Goal: Information Seeking & Learning: Learn about a topic

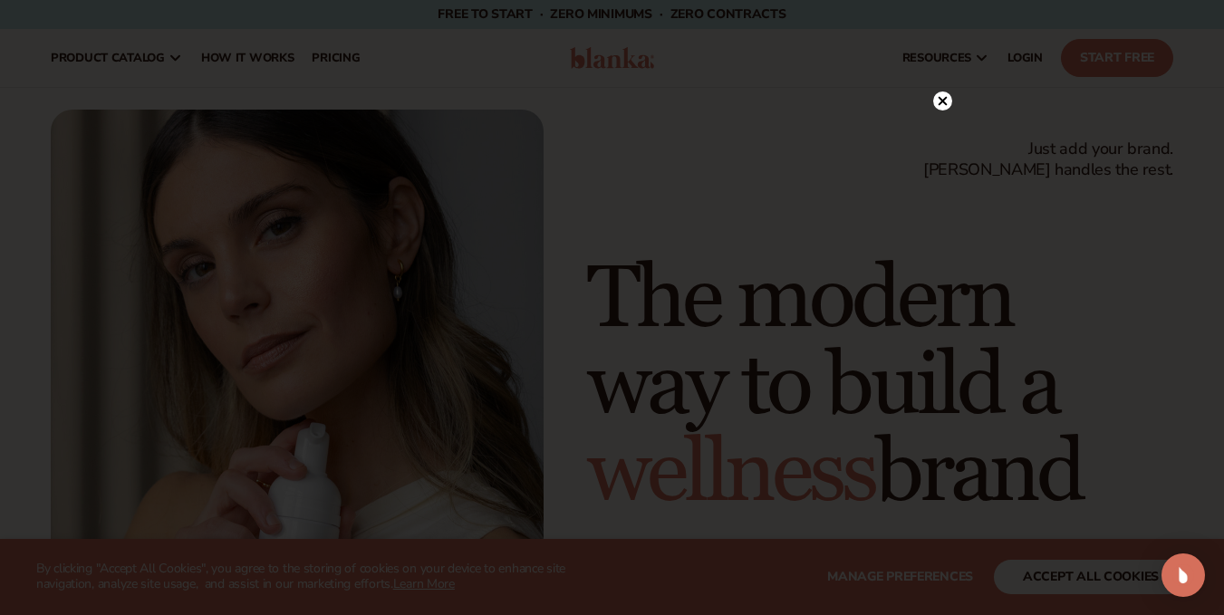
click at [934, 59] on div at bounding box center [612, 307] width 1224 height 615
click at [947, 95] on circle at bounding box center [942, 100] width 19 height 19
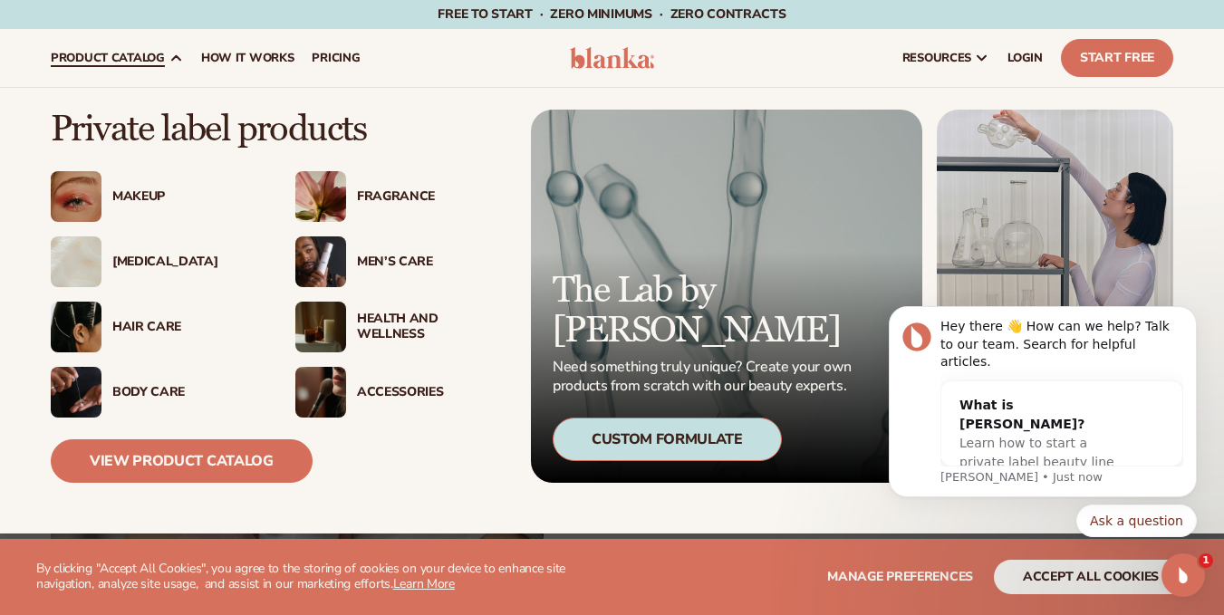
click at [104, 194] on div "Makeup" at bounding box center [180, 196] width 158 height 15
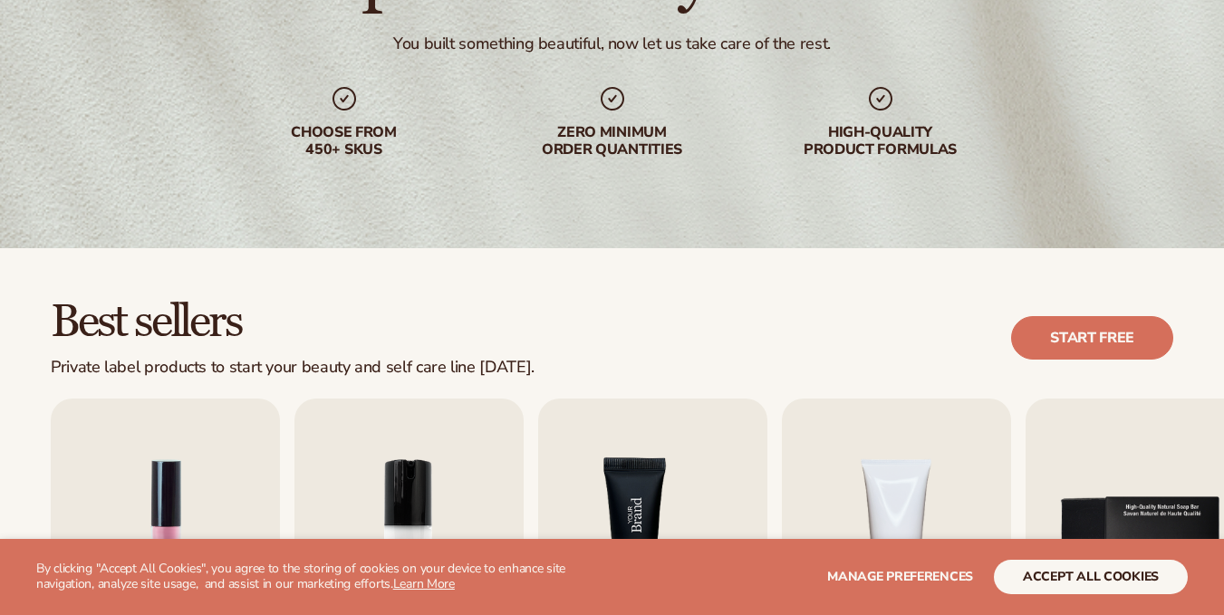
scroll to position [543, 0]
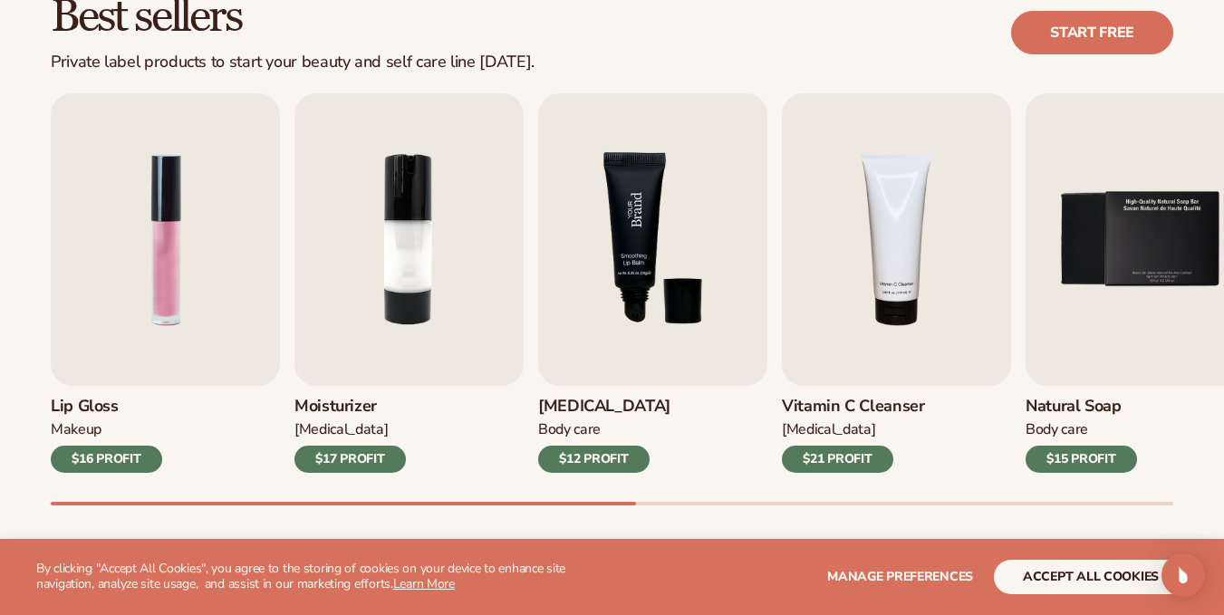
click at [629, 195] on img "3 / 9" at bounding box center [652, 239] width 229 height 293
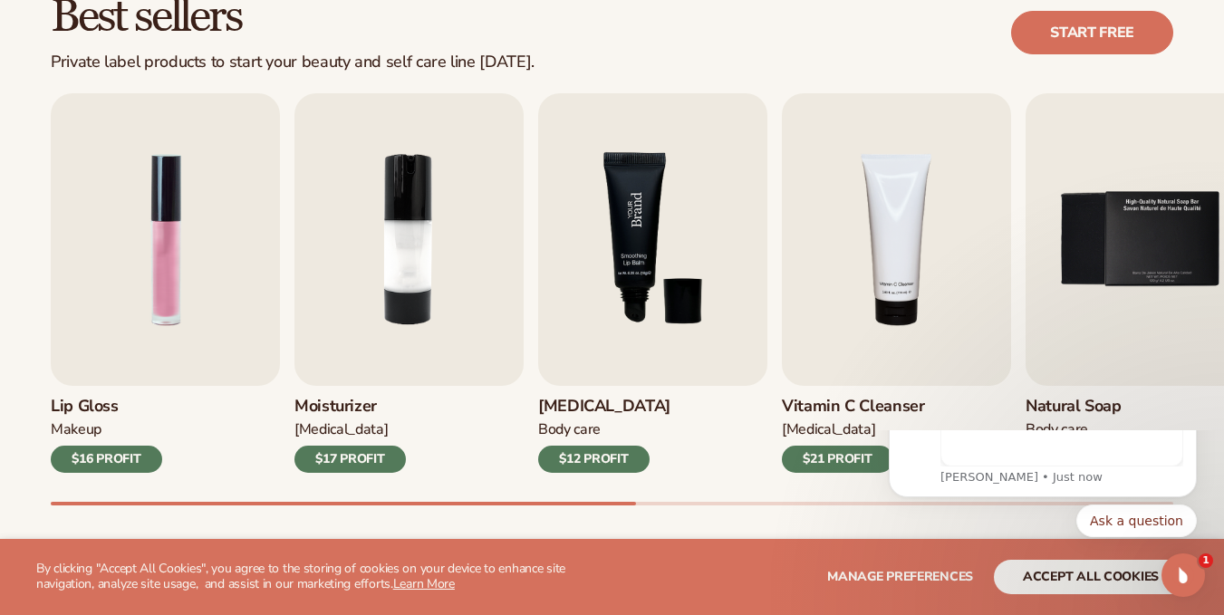
scroll to position [0, 0]
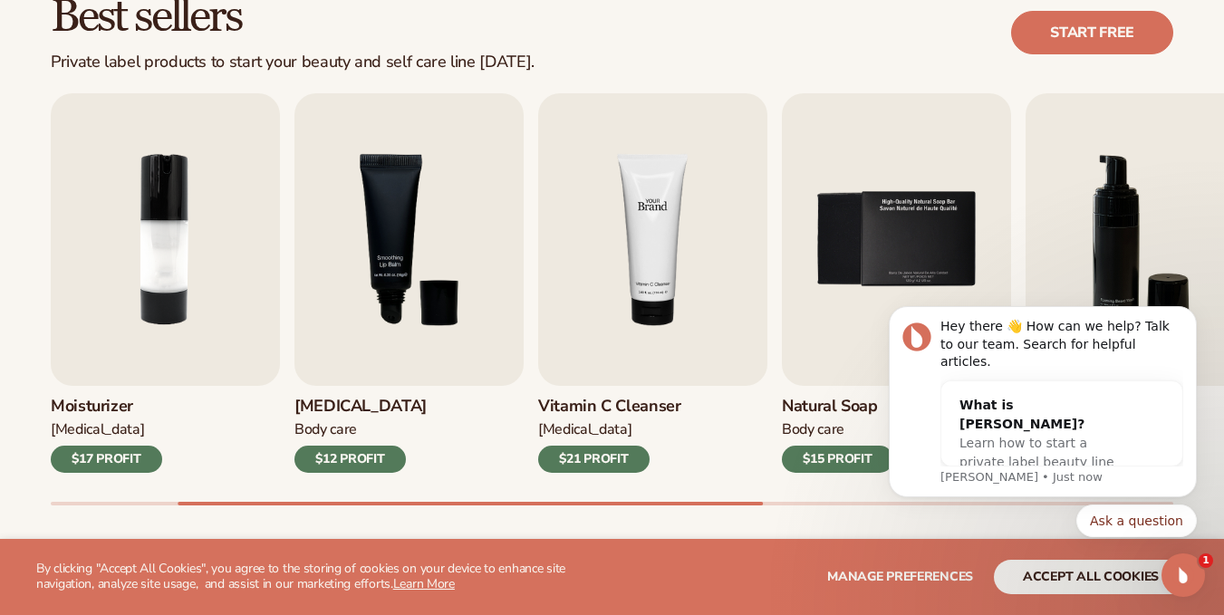
click at [666, 216] on img "4 / 9" at bounding box center [652, 239] width 229 height 293
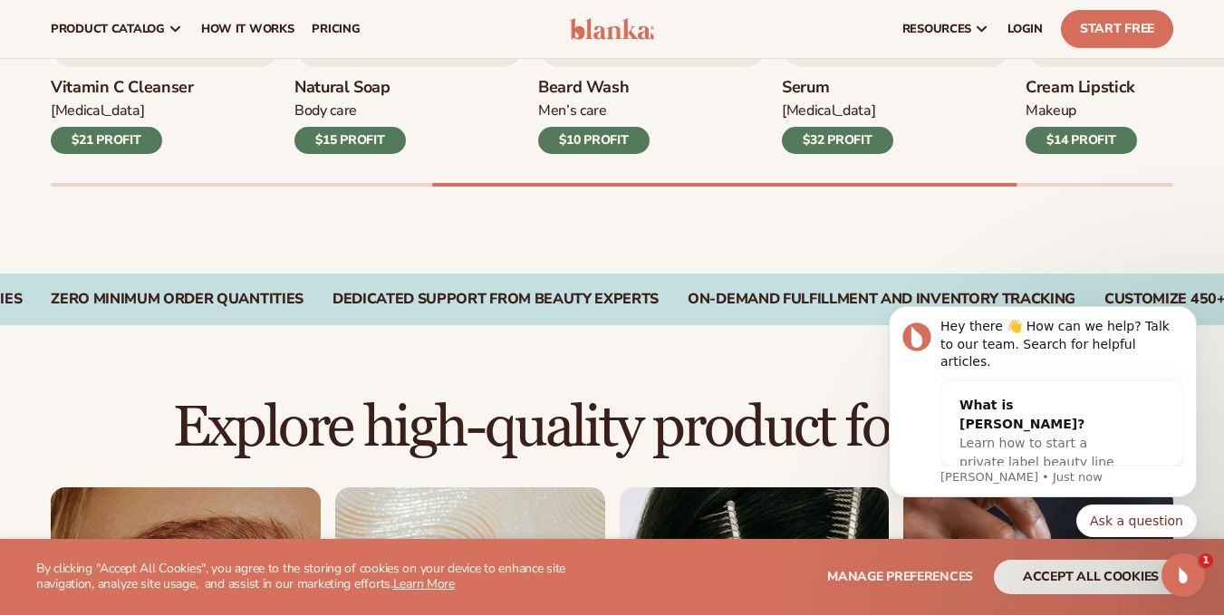
scroll to position [725, 0]
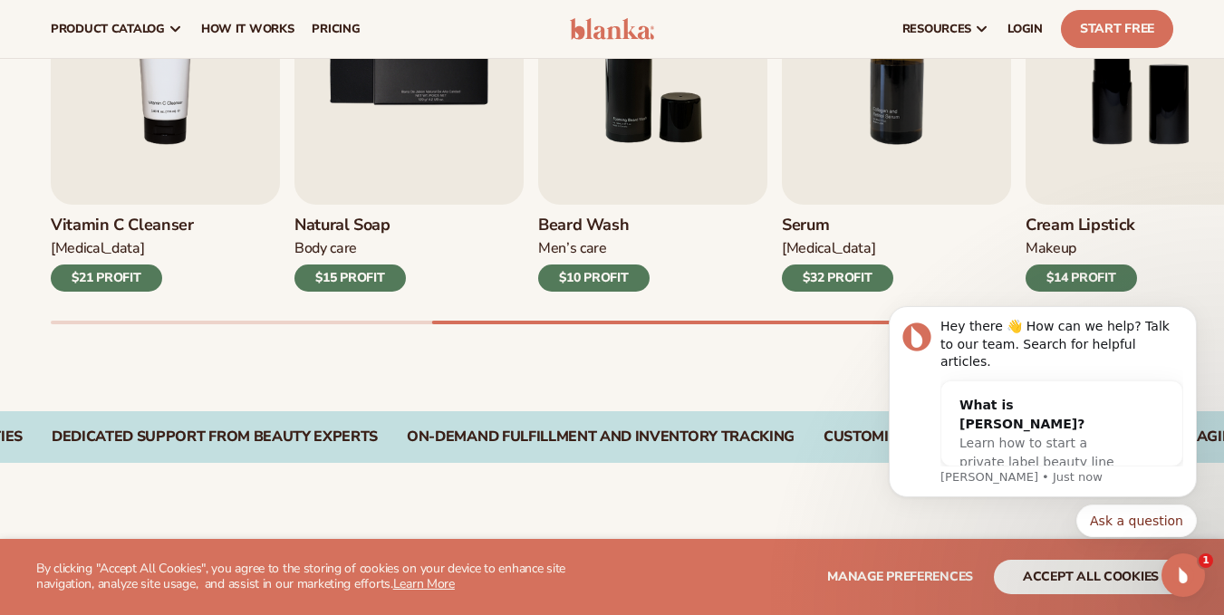
click at [853, 284] on div "$32 PROFIT" at bounding box center [837, 277] width 111 height 27
click at [884, 197] on img "7 / 9" at bounding box center [896, 58] width 229 height 293
click at [865, 127] on img "7 / 9" at bounding box center [896, 58] width 229 height 293
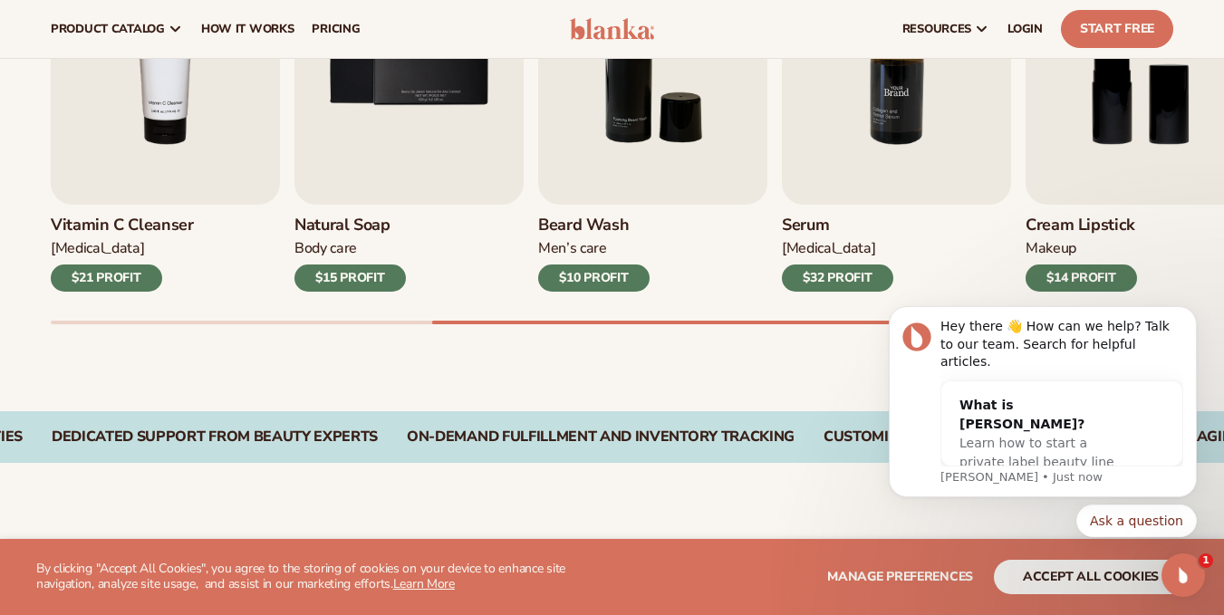
click at [865, 127] on img "7 / 9" at bounding box center [896, 58] width 229 height 293
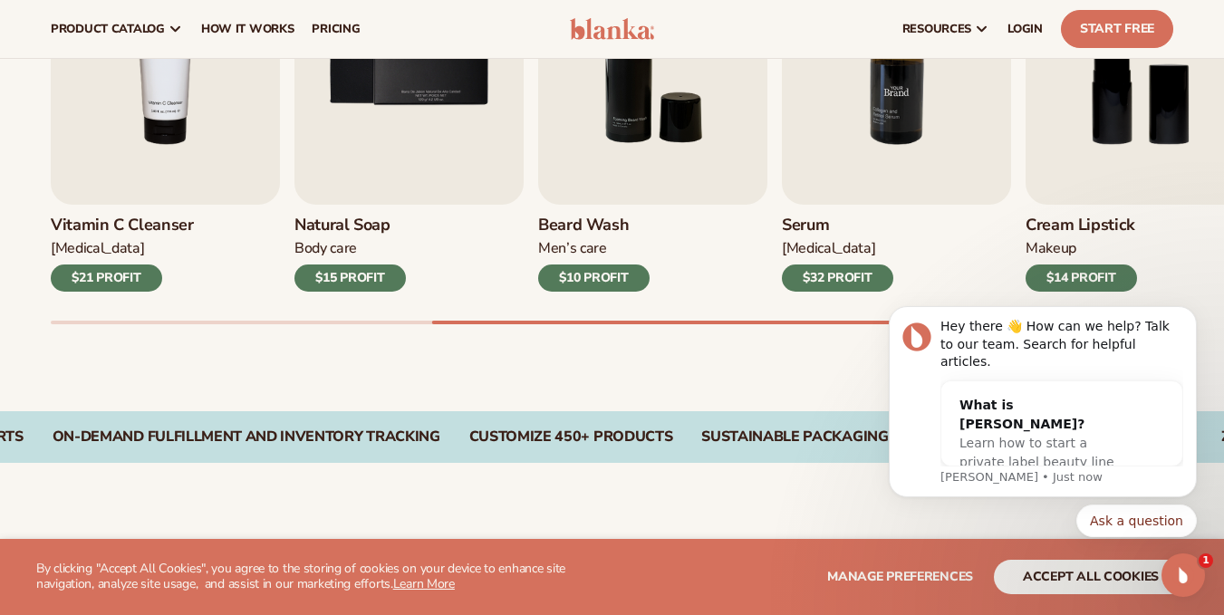
click at [898, 96] on img "7 / 9" at bounding box center [896, 58] width 229 height 293
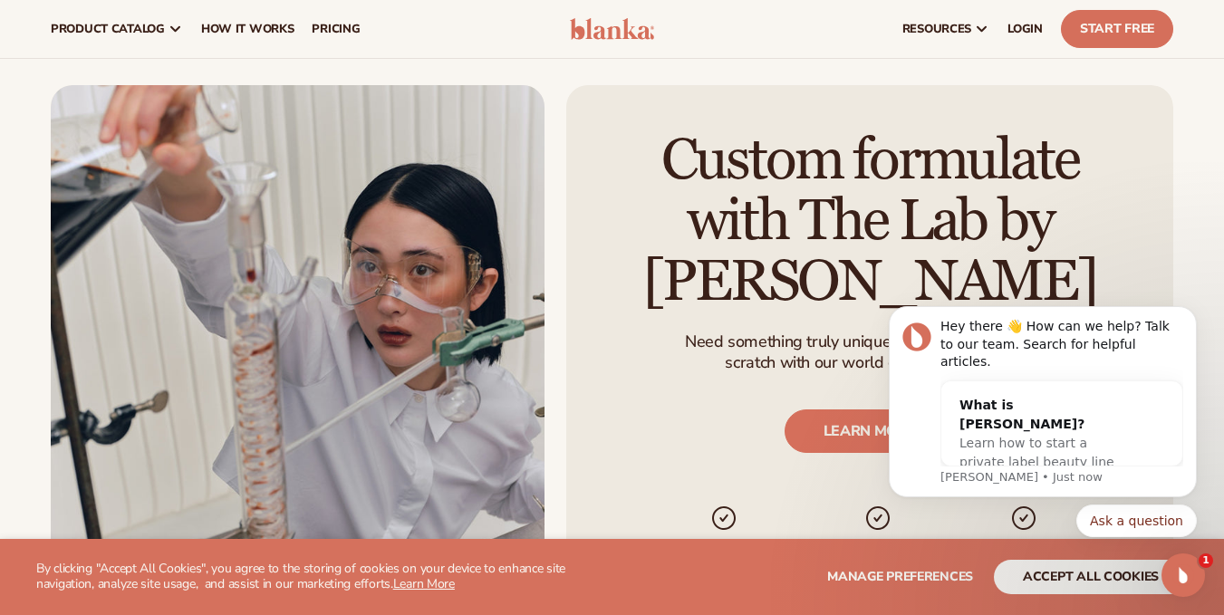
scroll to position [1812, 0]
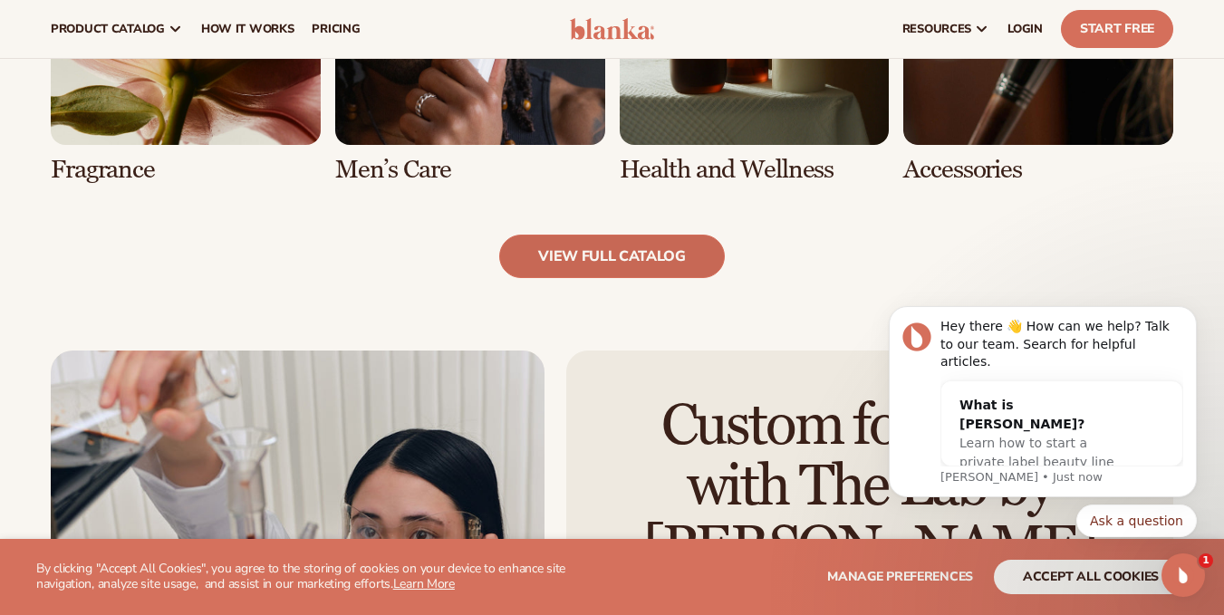
click at [623, 249] on link "view full catalog" at bounding box center [612, 256] width 226 height 43
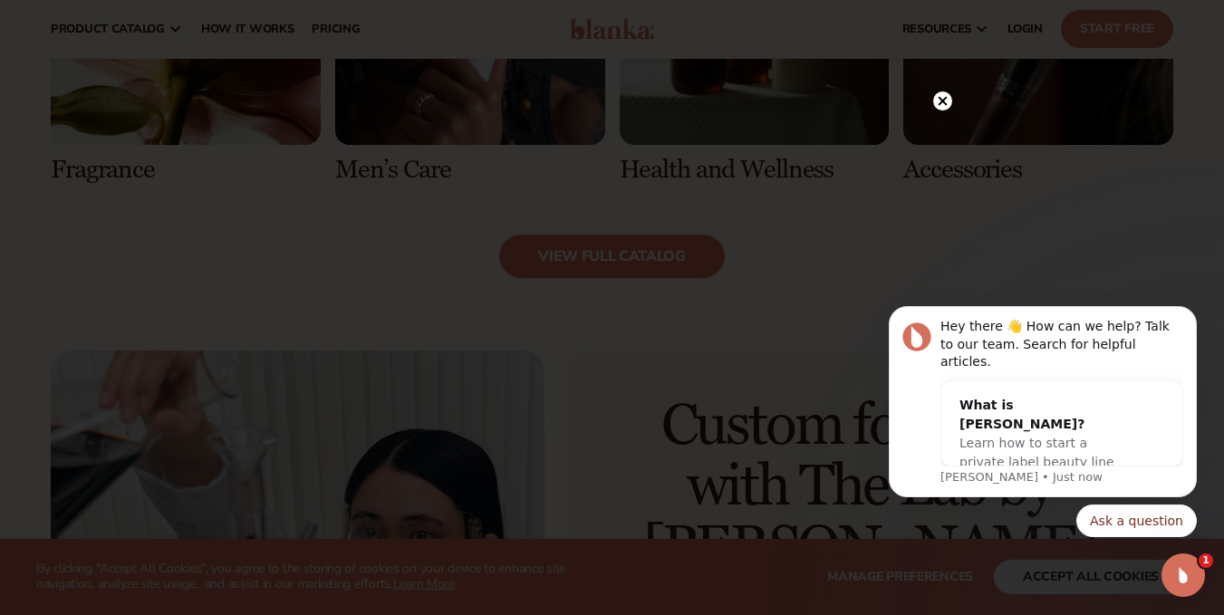
click at [944, 95] on circle at bounding box center [942, 100] width 19 height 19
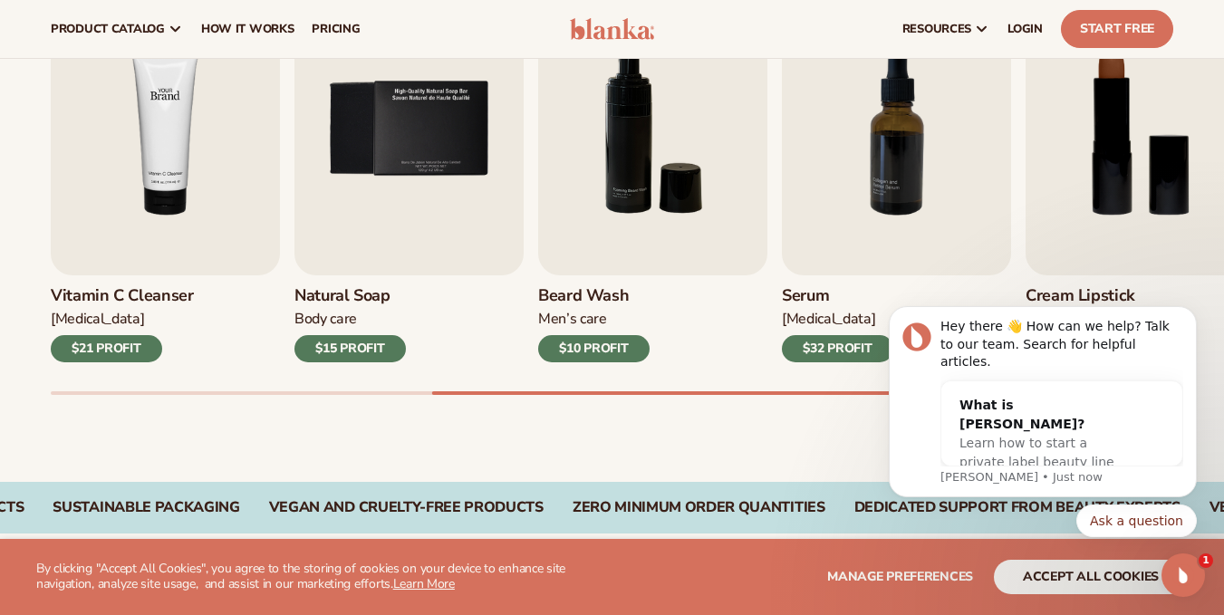
scroll to position [612, 0]
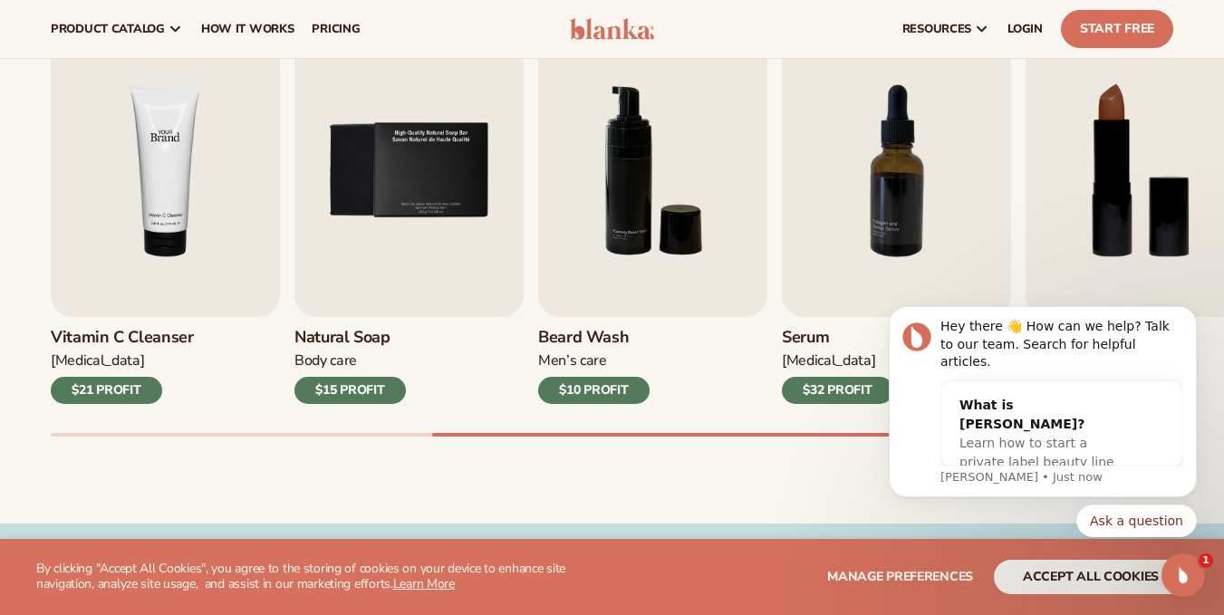
click at [169, 174] on img "4 / 9" at bounding box center [165, 170] width 229 height 293
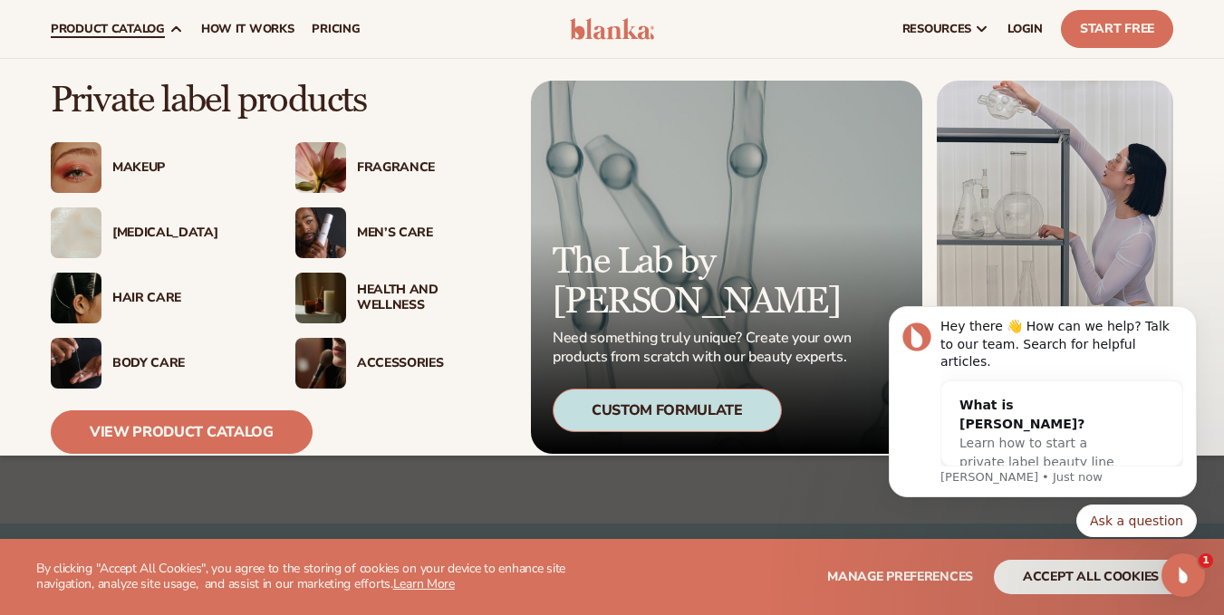
click at [371, 149] on div "Fragrance" at bounding box center [399, 167] width 208 height 51
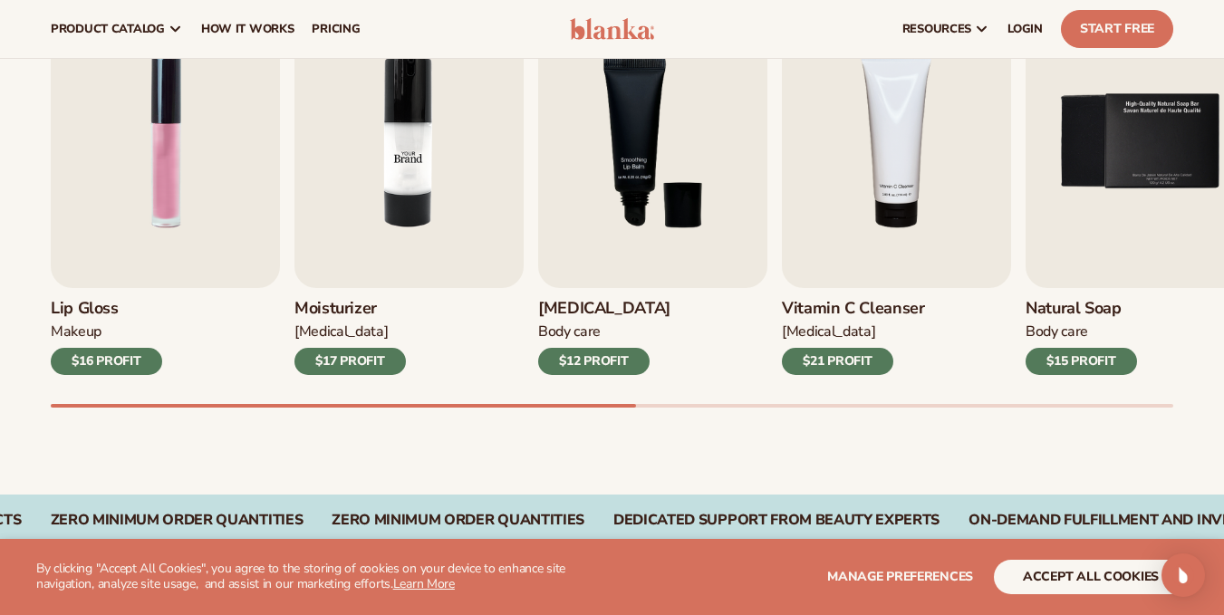
scroll to position [543, 0]
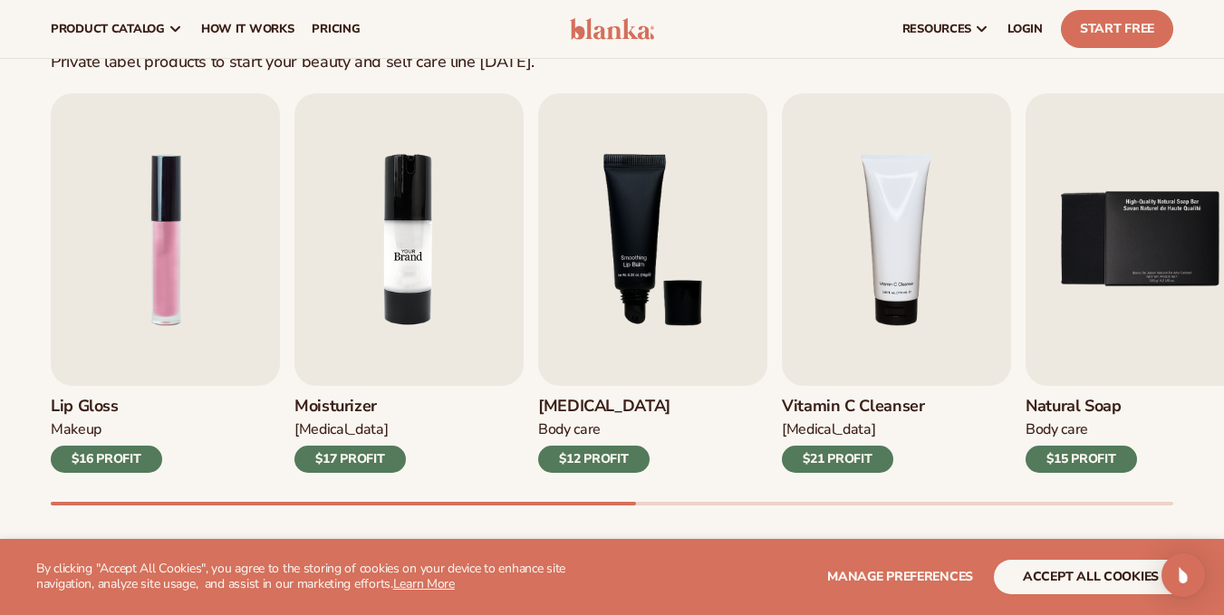
click at [406, 273] on img "2 / 9" at bounding box center [408, 239] width 229 height 293
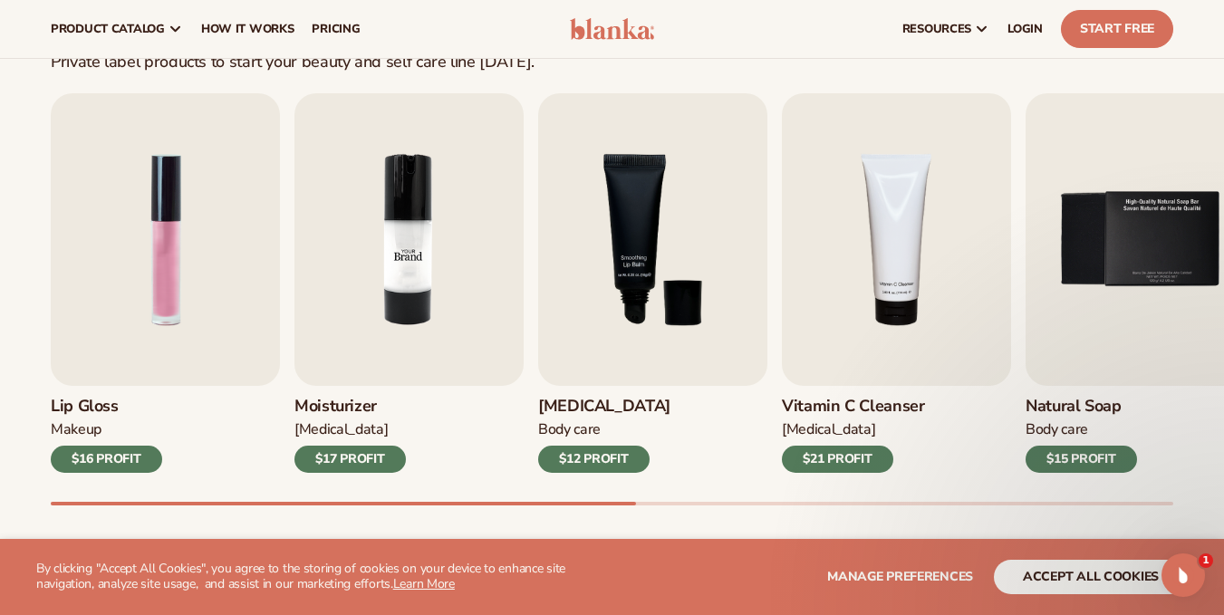
scroll to position [0, 0]
click at [406, 274] on img "2 / 9" at bounding box center [408, 239] width 229 height 293
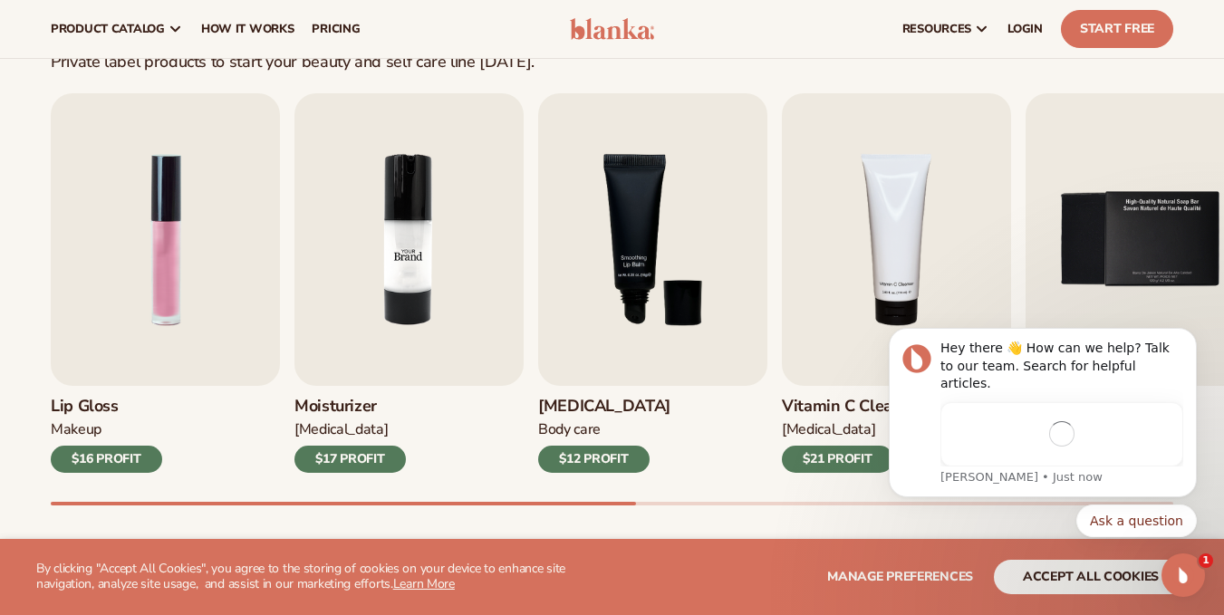
click at [406, 274] on img "2 / 9" at bounding box center [408, 239] width 229 height 293
